Goal: Task Accomplishment & Management: Use online tool/utility

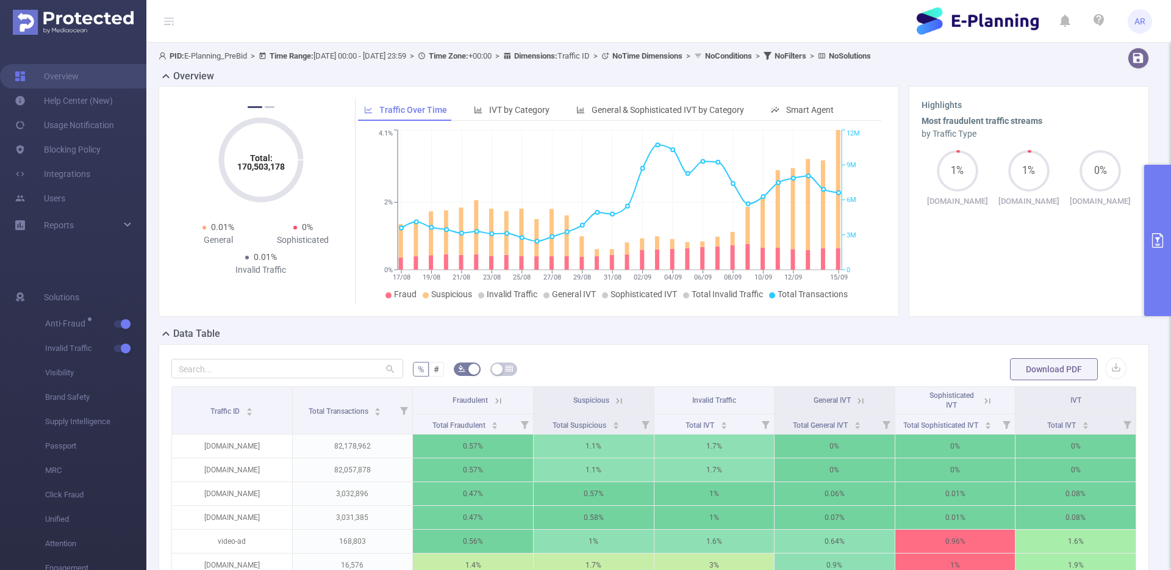
scroll to position [113, 0]
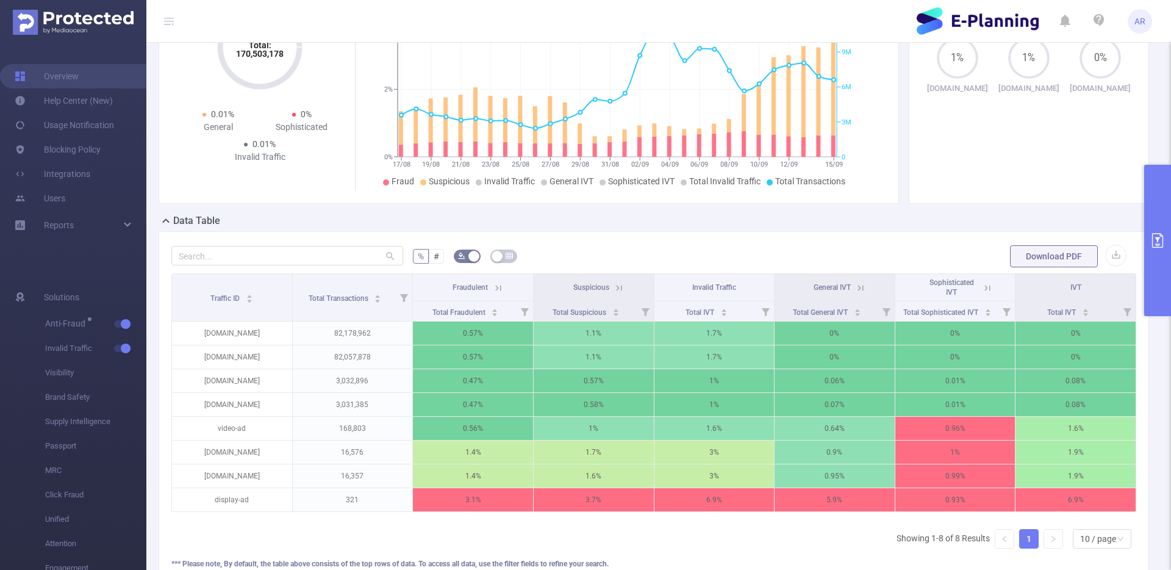
click at [1158, 198] on button "primary" at bounding box center [1157, 240] width 27 height 151
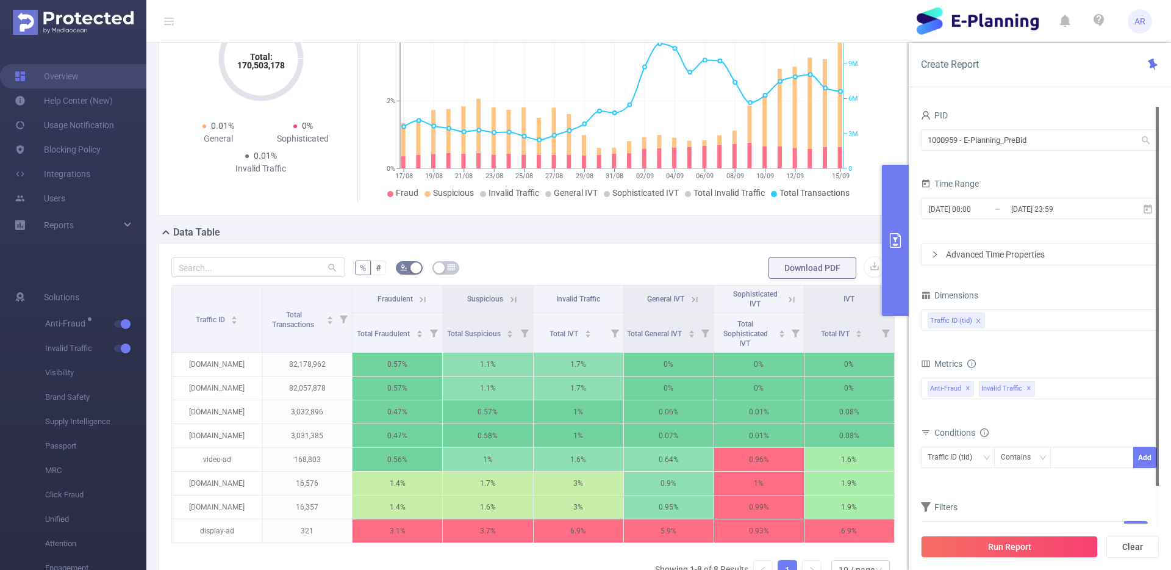
click at [1048, 151] on div "1000959 - E-Planning_PreBid 1000959 - E-Planning_PreBid" at bounding box center [1040, 141] width 238 height 29
click at [1047, 146] on input "1000959 - E-Planning_PreBid" at bounding box center [1040, 139] width 238 height 21
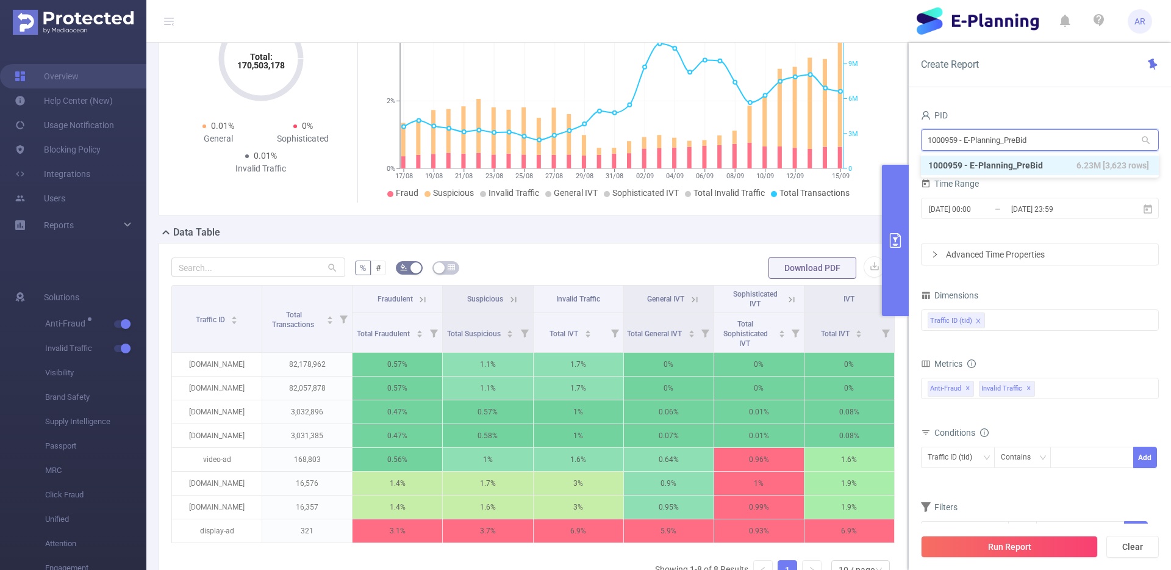
click at [1047, 146] on input "1000959 - E-Planning_PreBid" at bounding box center [1040, 139] width 238 height 21
type input "microso"
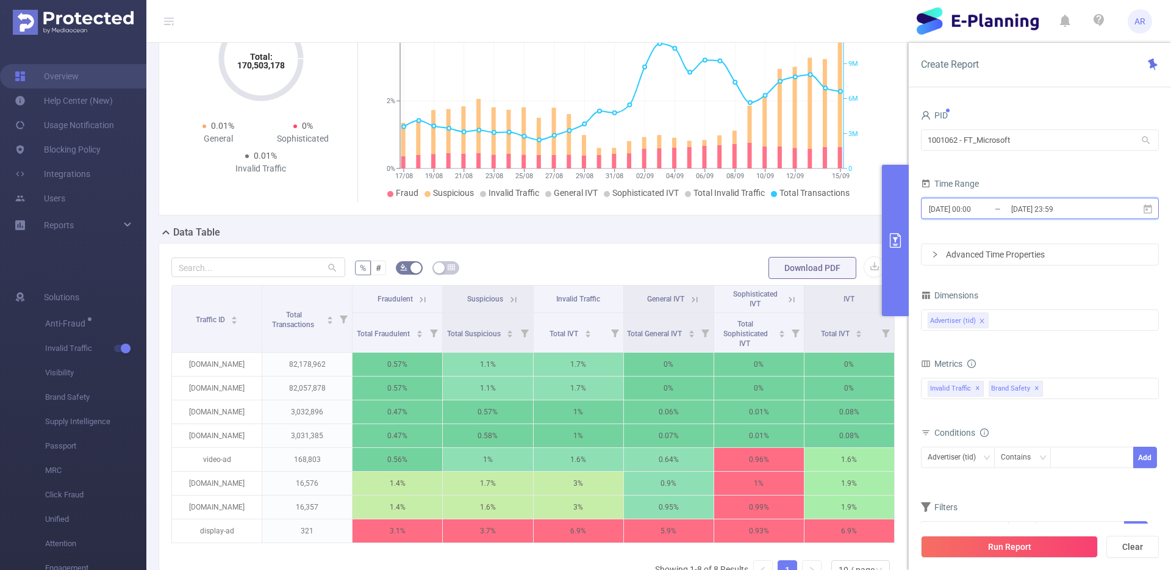
click at [1053, 218] on span "[DATE] 00:00 _ [DATE] 23:59" at bounding box center [1040, 208] width 238 height 21
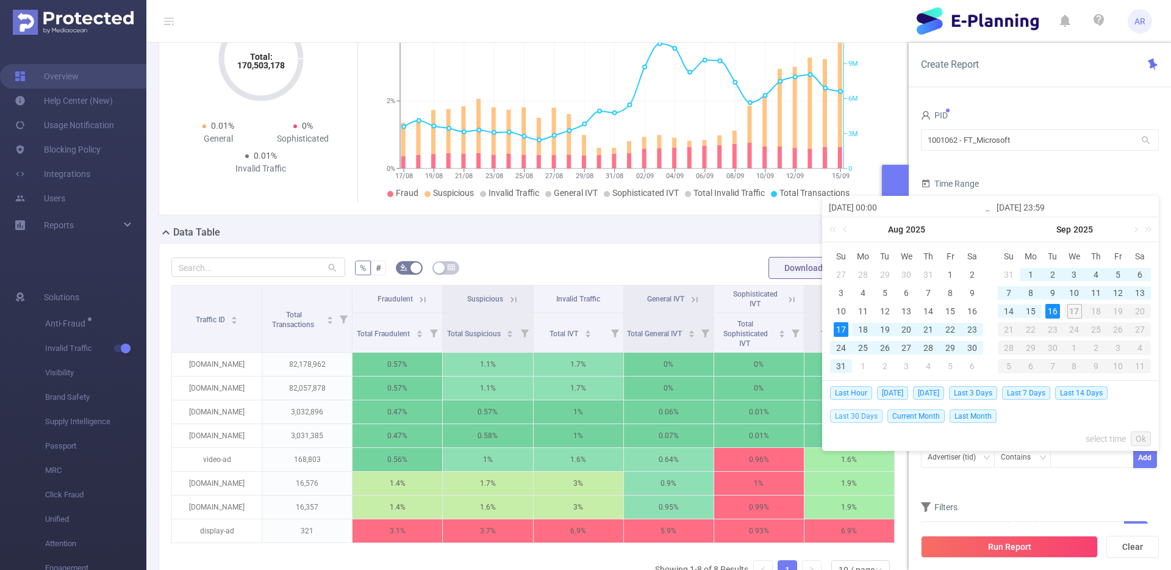
click at [867, 420] on span "Last 30 Days" at bounding box center [856, 415] width 52 height 13
type input "[DATE] 00:00"
type input "[DATE] 23:59"
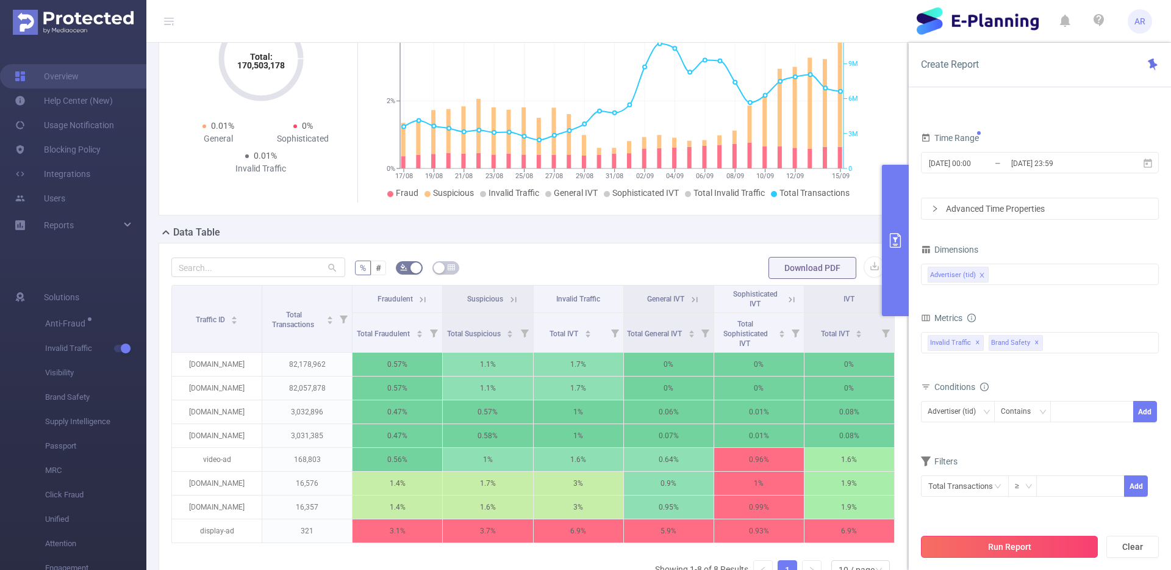
click at [995, 548] on button "Run Report" at bounding box center [1009, 546] width 177 height 22
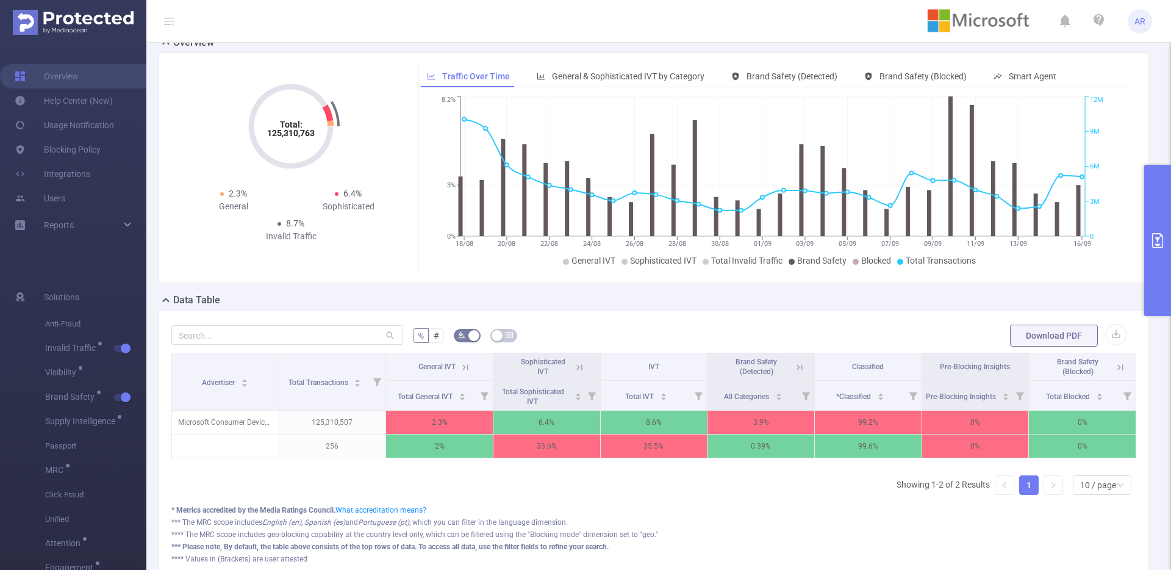
click at [1164, 196] on button "primary" at bounding box center [1157, 240] width 27 height 151
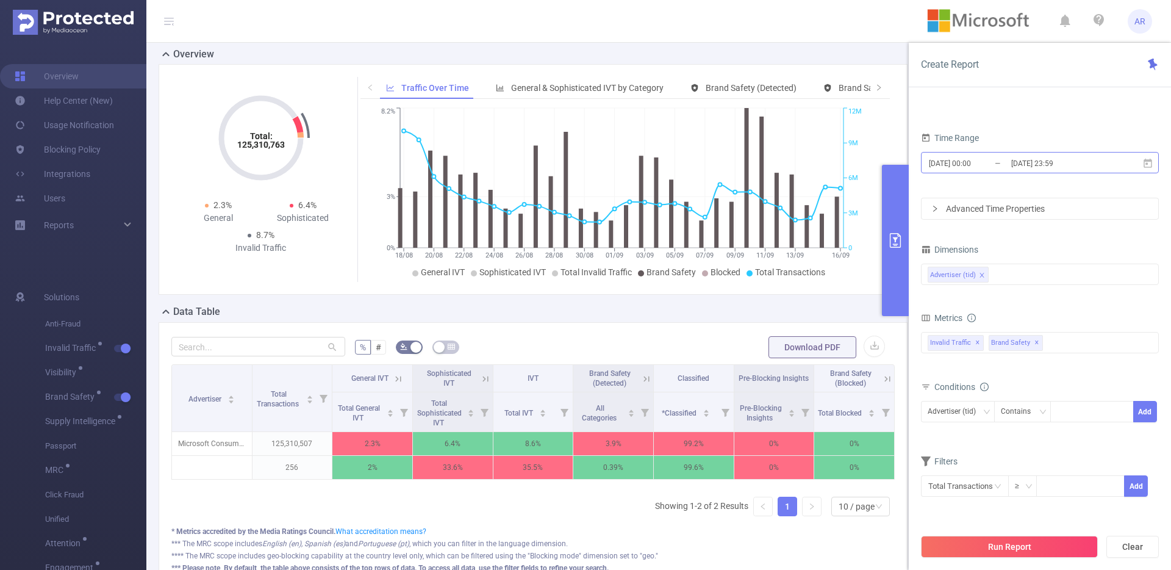
click at [1022, 162] on input "[DATE] 23:59" at bounding box center [1059, 163] width 99 height 16
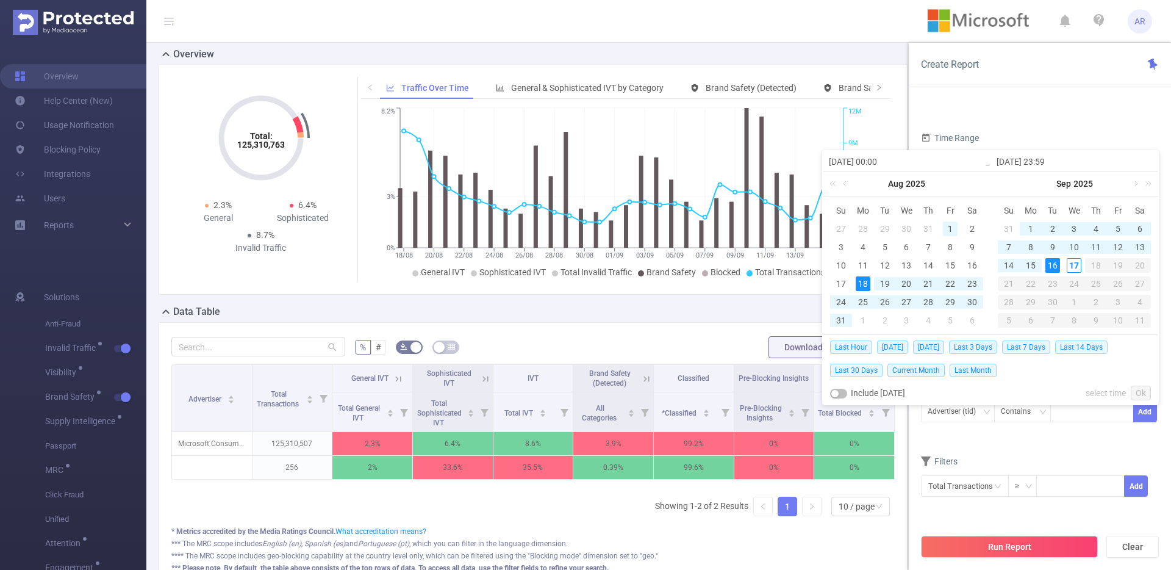
click at [948, 226] on div "1" at bounding box center [950, 228] width 15 height 15
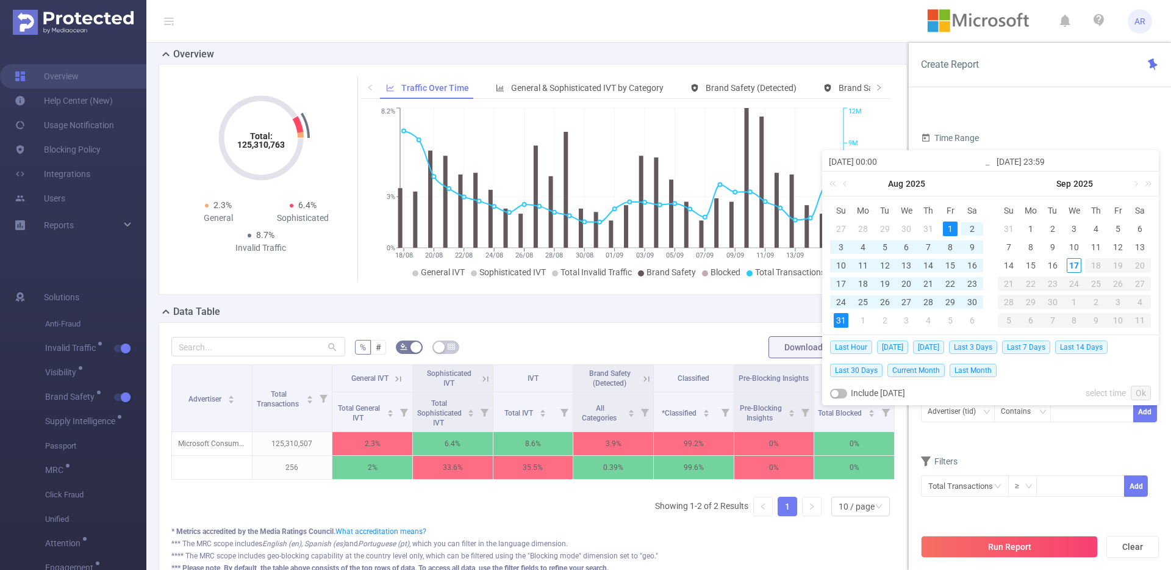
click at [836, 317] on div "31" at bounding box center [841, 320] width 15 height 15
type input "[DATE] 00:00"
type input "[DATE] 23:59"
type input "[DATE] 00:00"
type input "[DATE] 23:59"
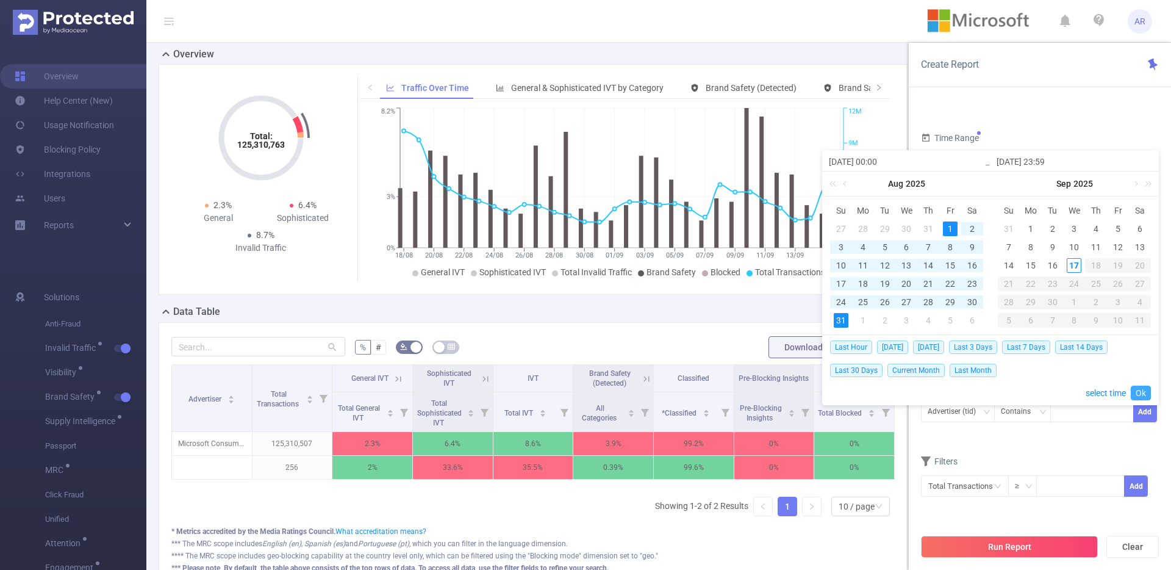
click at [1131, 390] on link "Ok" at bounding box center [1141, 392] width 20 height 15
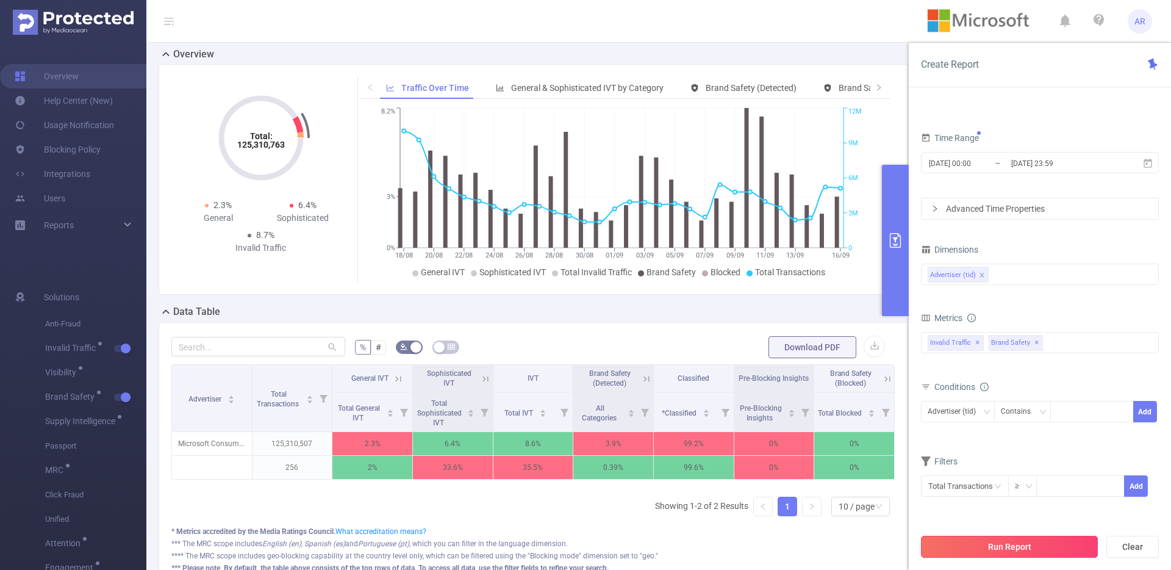
click at [1000, 550] on button "Run Report" at bounding box center [1009, 546] width 177 height 22
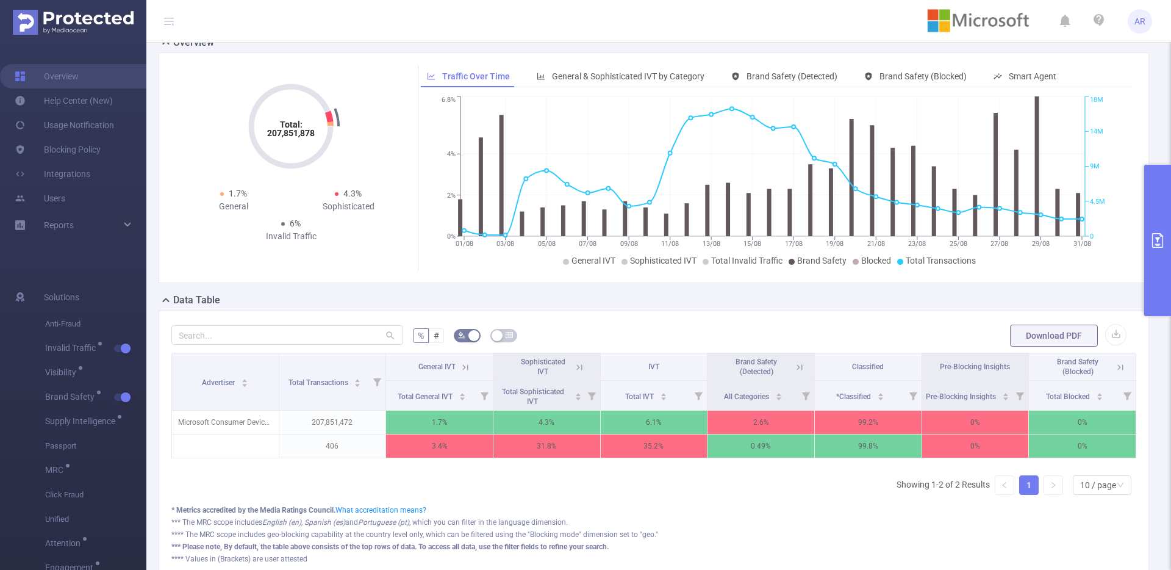
click at [1162, 230] on button "primary" at bounding box center [1157, 240] width 27 height 151
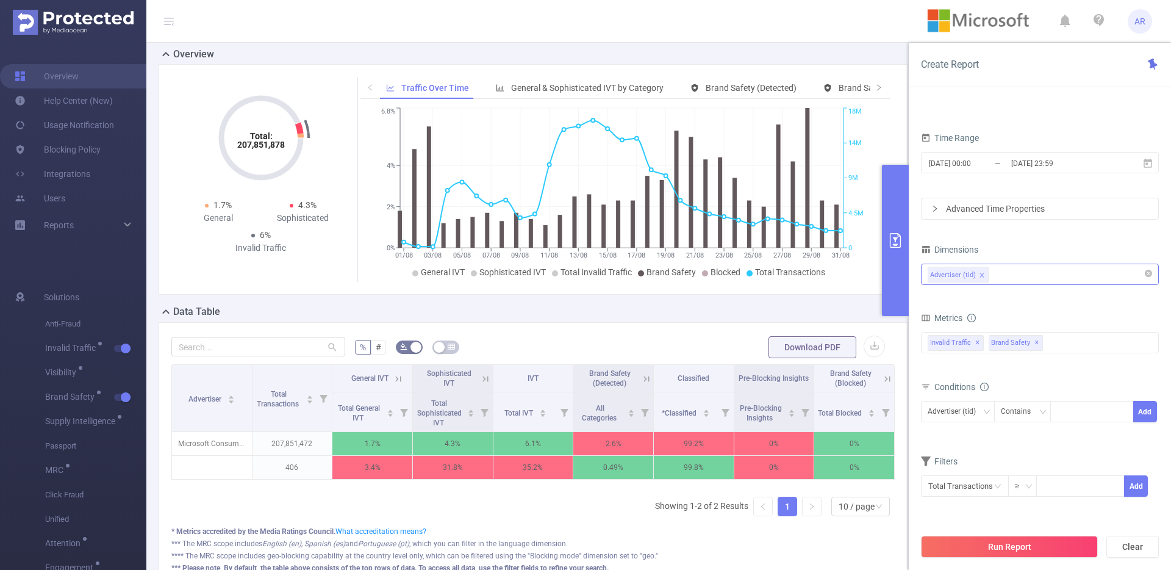
click at [1038, 272] on div "Advertiser (tid)" at bounding box center [1040, 274] width 224 height 20
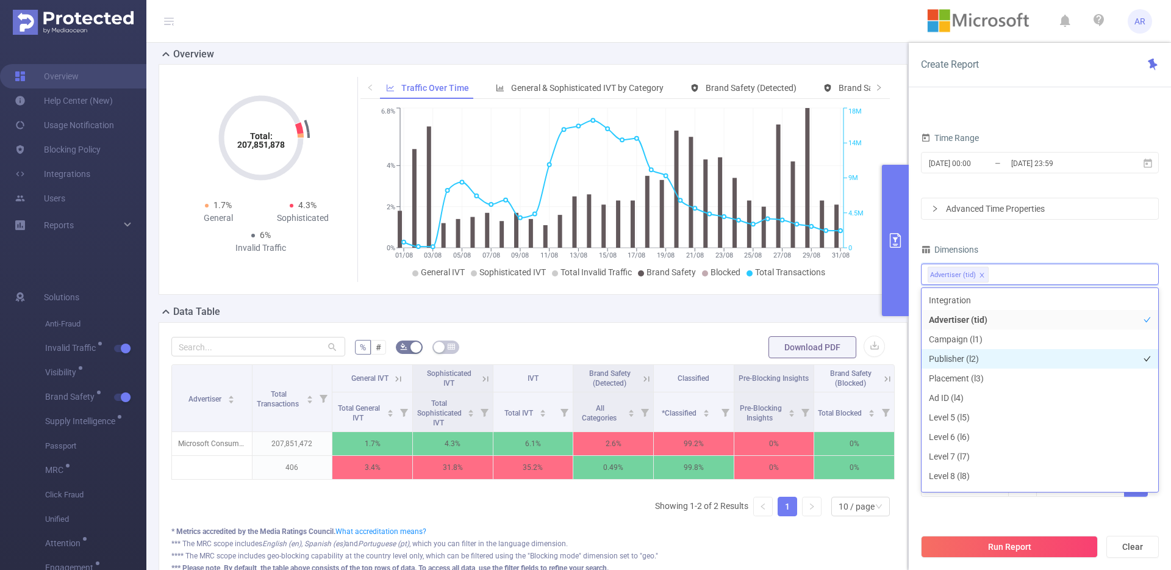
click at [972, 358] on li "Publisher (l2)" at bounding box center [1040, 359] width 237 height 20
click at [982, 276] on icon "icon: close" at bounding box center [982, 275] width 6 height 6
click at [990, 549] on button "Run Report" at bounding box center [1009, 546] width 177 height 22
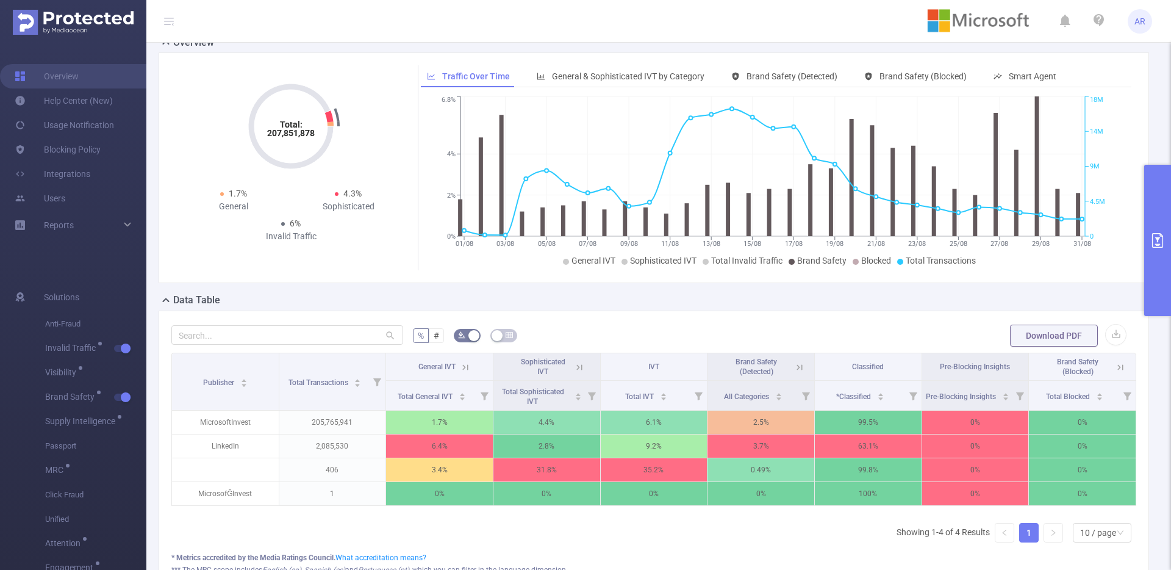
click at [1148, 212] on button "primary" at bounding box center [1157, 240] width 27 height 151
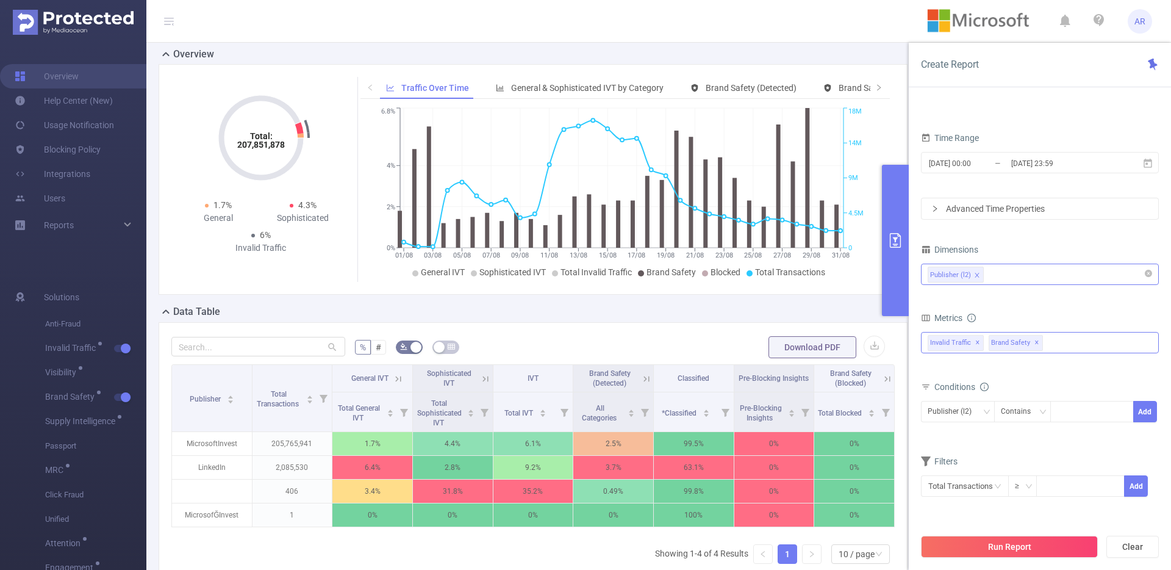
click at [1067, 340] on div "Anti-Fraud Invalid Traffic Visibility Brand Safety Supply Intelligence Sample R…" at bounding box center [1040, 342] width 238 height 21
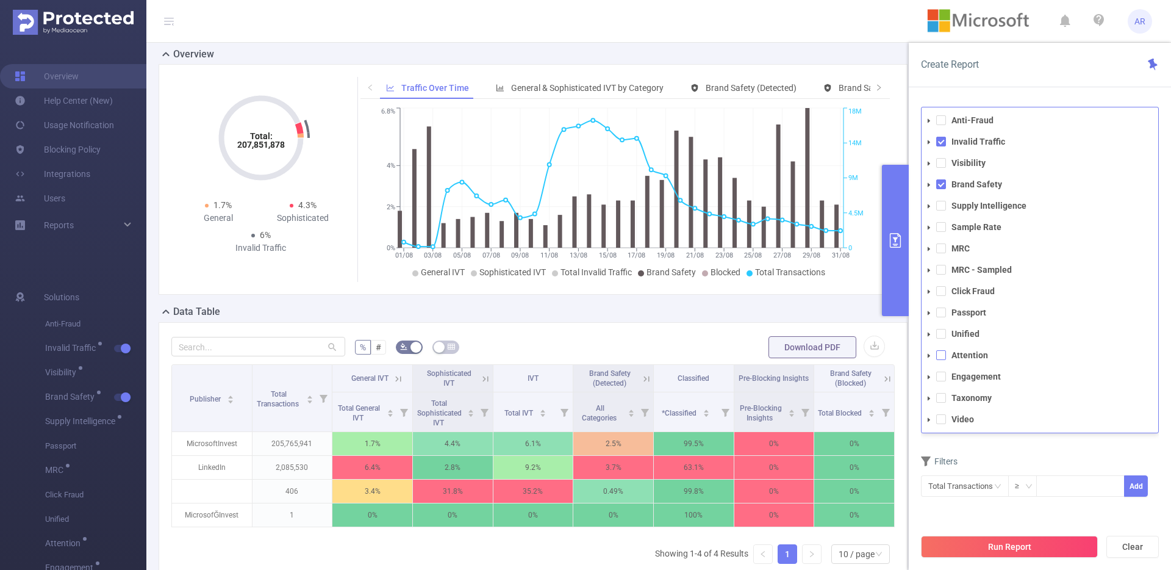
click at [937, 353] on span at bounding box center [941, 355] width 10 height 10
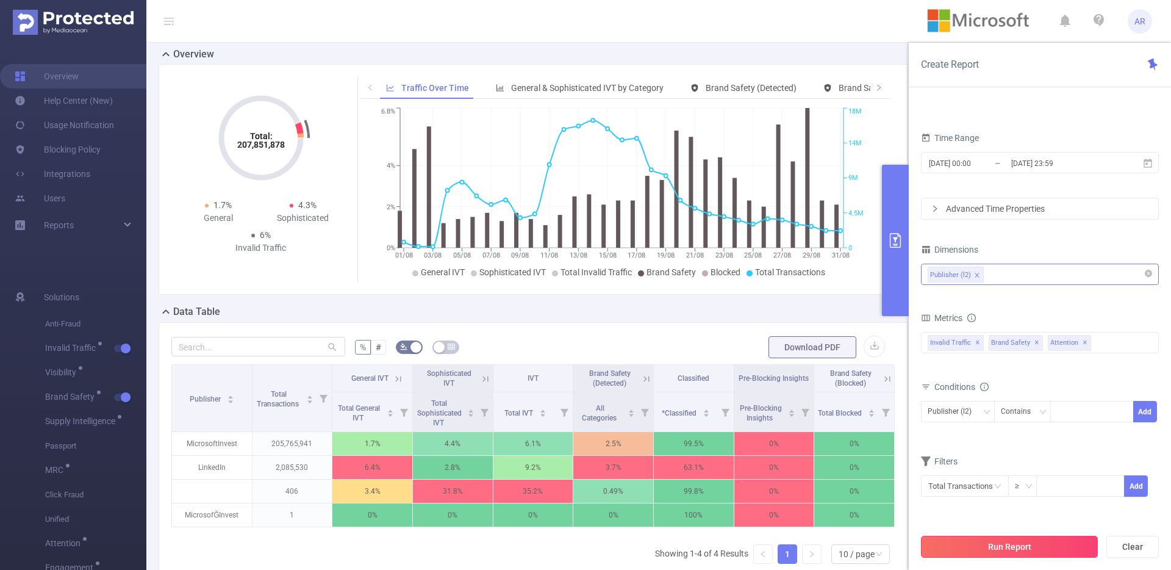
click at [954, 550] on button "Run Report" at bounding box center [1009, 546] width 177 height 22
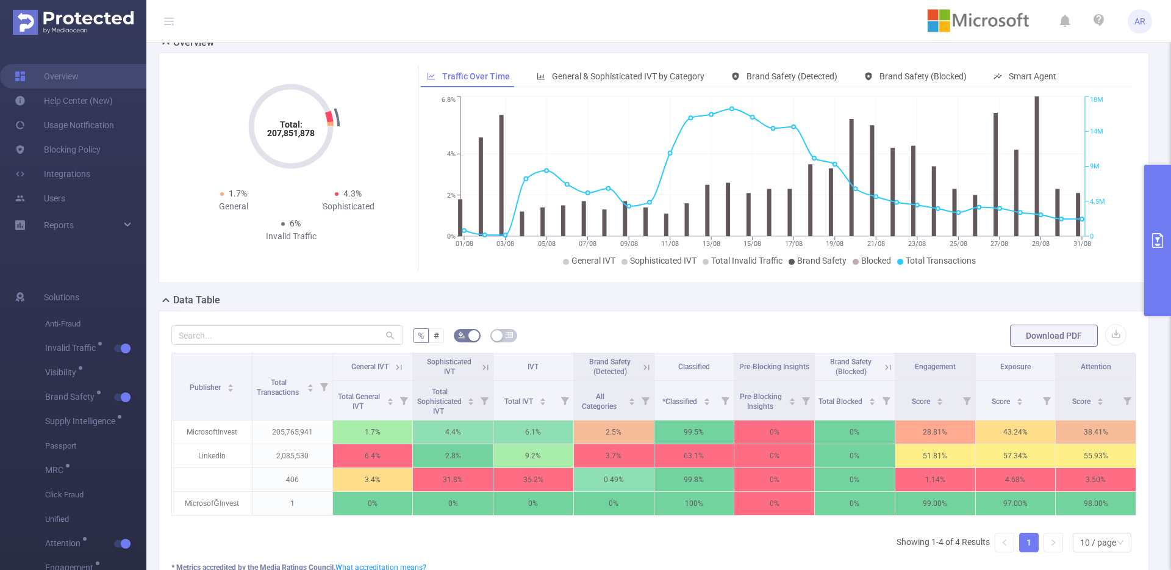
click at [1152, 277] on button "primary" at bounding box center [1157, 240] width 27 height 151
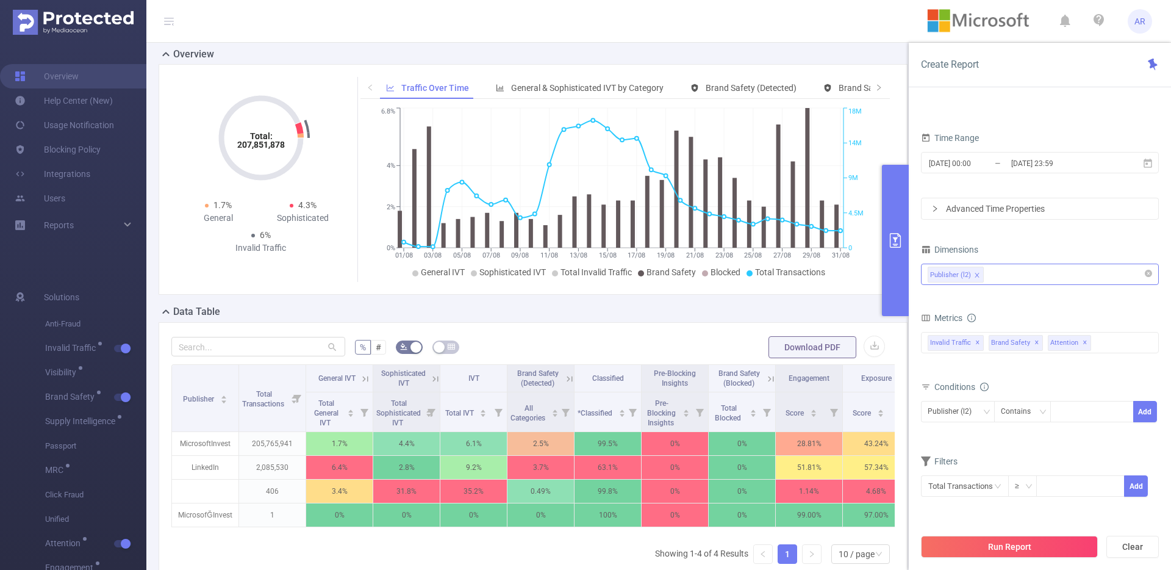
click at [1020, 270] on div "Publisher (l2)" at bounding box center [1040, 274] width 224 height 20
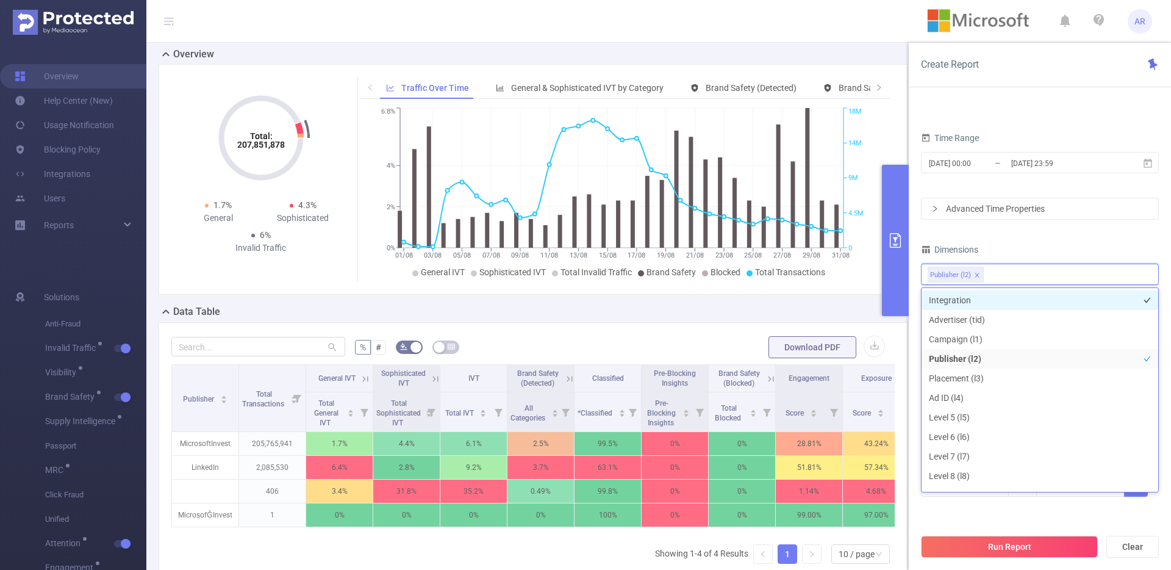
click at [984, 295] on li "Integration" at bounding box center [1040, 300] width 237 height 20
click at [1031, 252] on div "Dimensions" at bounding box center [1040, 251] width 238 height 20
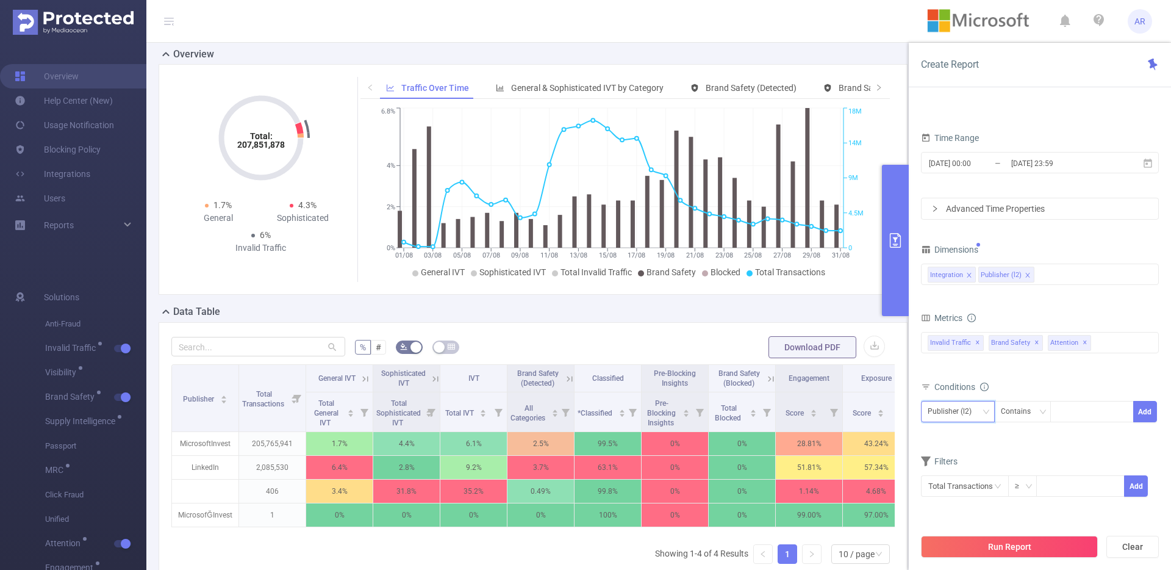
click at [971, 416] on div "Publisher (l2)" at bounding box center [954, 411] width 52 height 20
click at [954, 439] on li "Integration" at bounding box center [958, 437] width 74 height 20
click at [1090, 414] on div at bounding box center [1092, 411] width 70 height 20
type input "js"
click at [1138, 407] on button "Add" at bounding box center [1145, 411] width 24 height 21
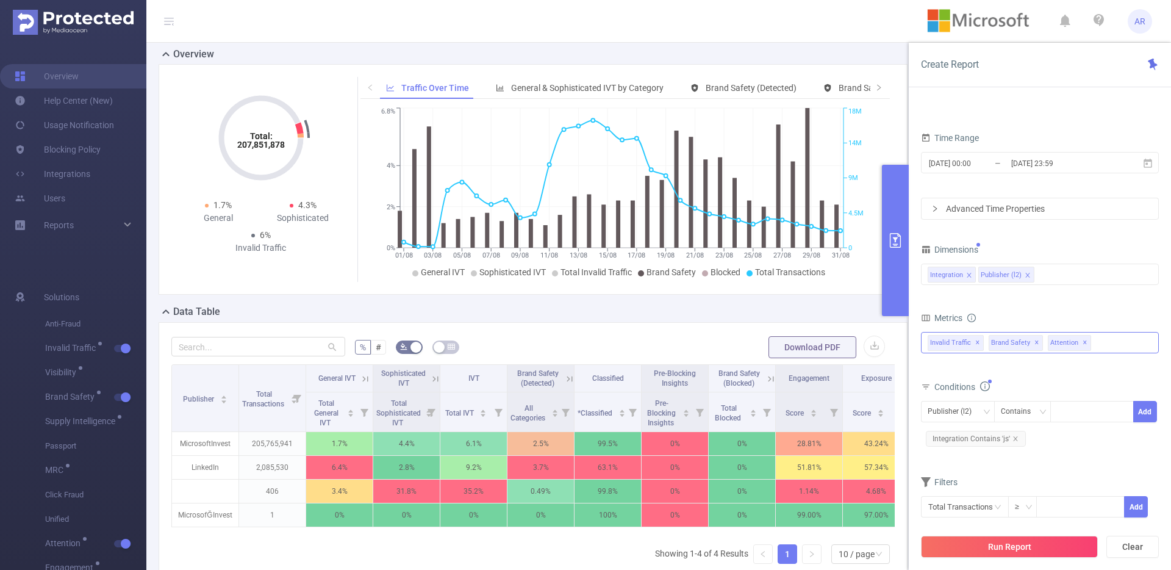
click at [1029, 341] on span "Brand Safety ✕" at bounding box center [1016, 343] width 54 height 16
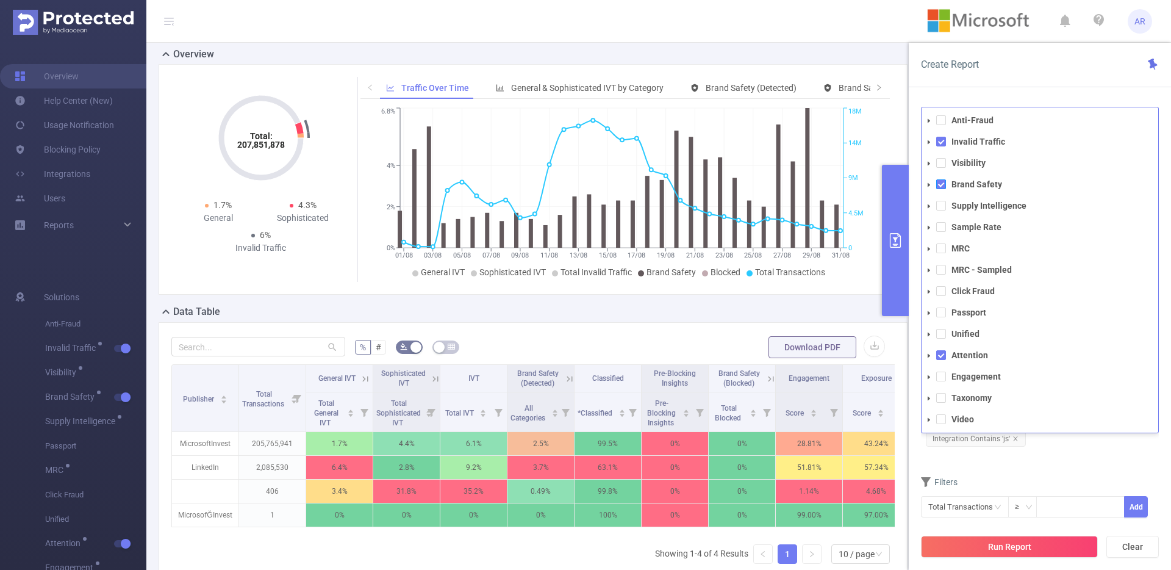
click at [937, 181] on span at bounding box center [941, 184] width 10 height 10
click at [1022, 548] on button "Run Report" at bounding box center [1009, 546] width 177 height 22
